Goal: Task Accomplishment & Management: Manage account settings

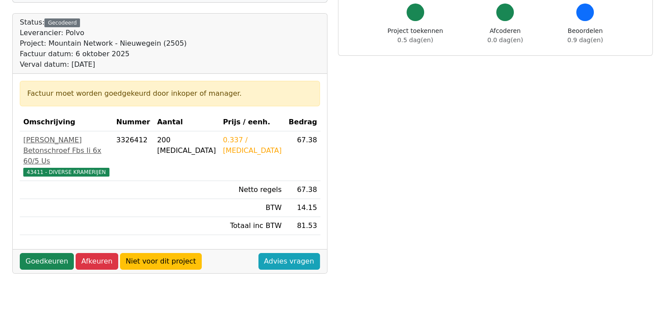
scroll to position [77, 0]
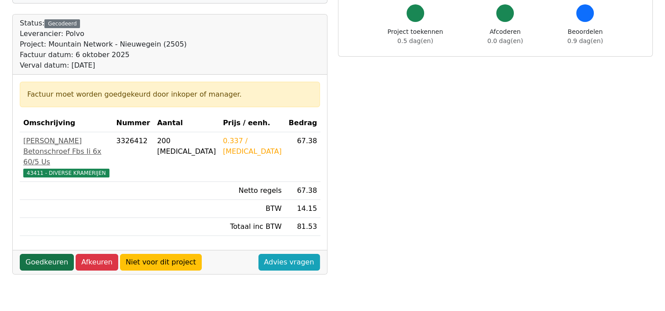
click at [29, 254] on link "Goedkeuren" at bounding box center [47, 262] width 54 height 17
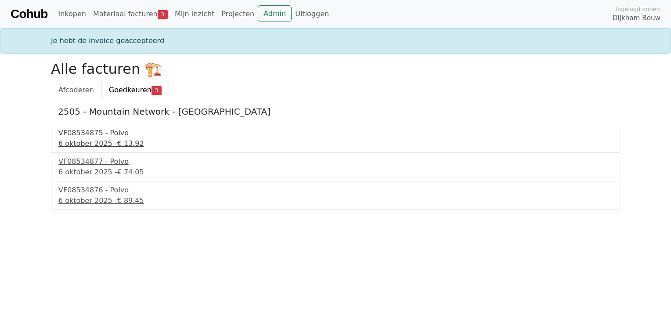
click at [106, 143] on div "6 oktober 2025 - € 13.92" at bounding box center [335, 143] width 554 height 11
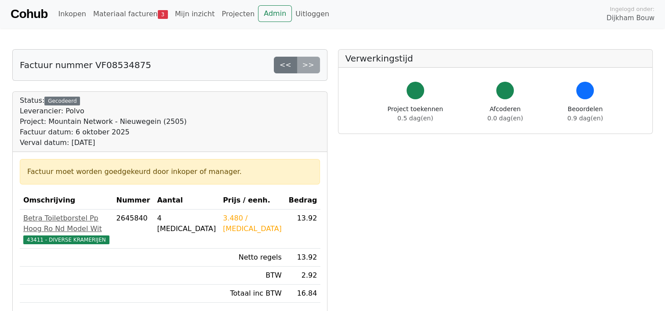
scroll to position [33, 0]
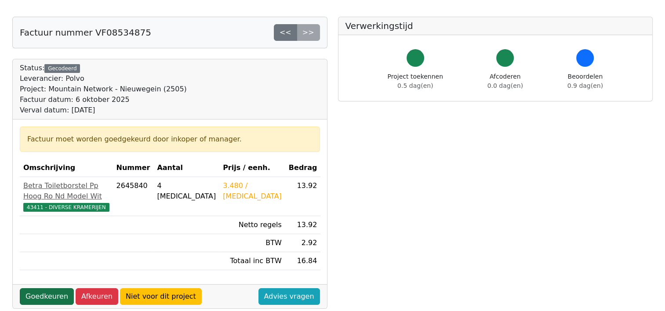
click at [36, 288] on link "Goedkeuren" at bounding box center [47, 296] width 54 height 17
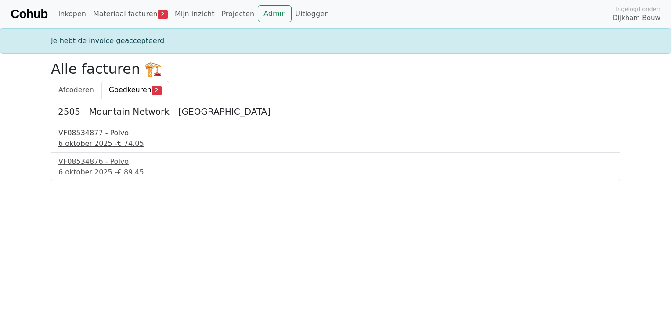
click at [99, 140] on div "6 oktober 2025 - € 74.05" at bounding box center [335, 143] width 554 height 11
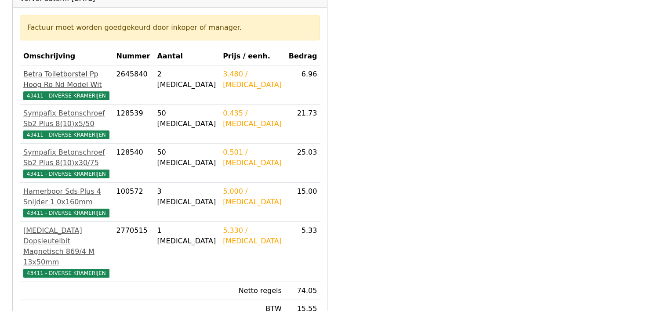
scroll to position [177, 0]
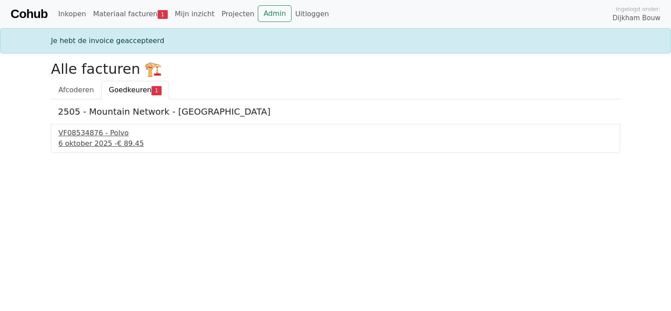
click at [98, 144] on div "6 oktober 2025 - € 89.45" at bounding box center [335, 143] width 554 height 11
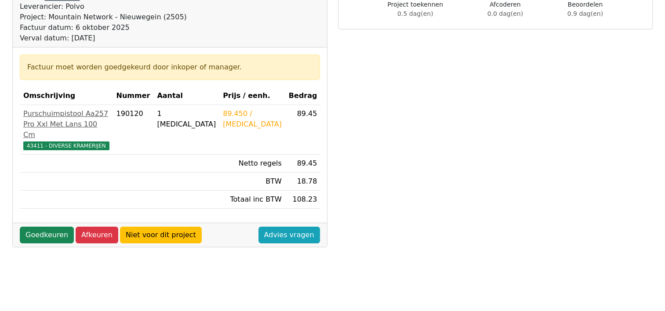
scroll to position [109, 0]
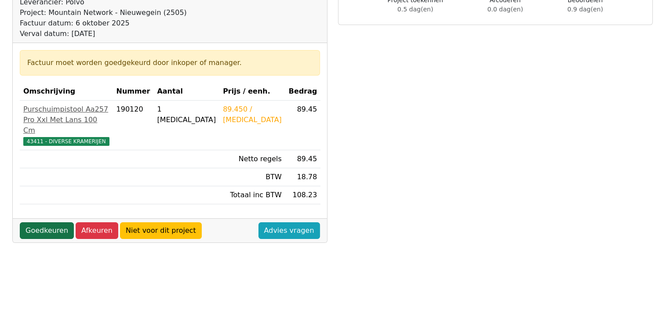
click at [57, 227] on link "Goedkeuren" at bounding box center [47, 230] width 54 height 17
